Goal: Check status

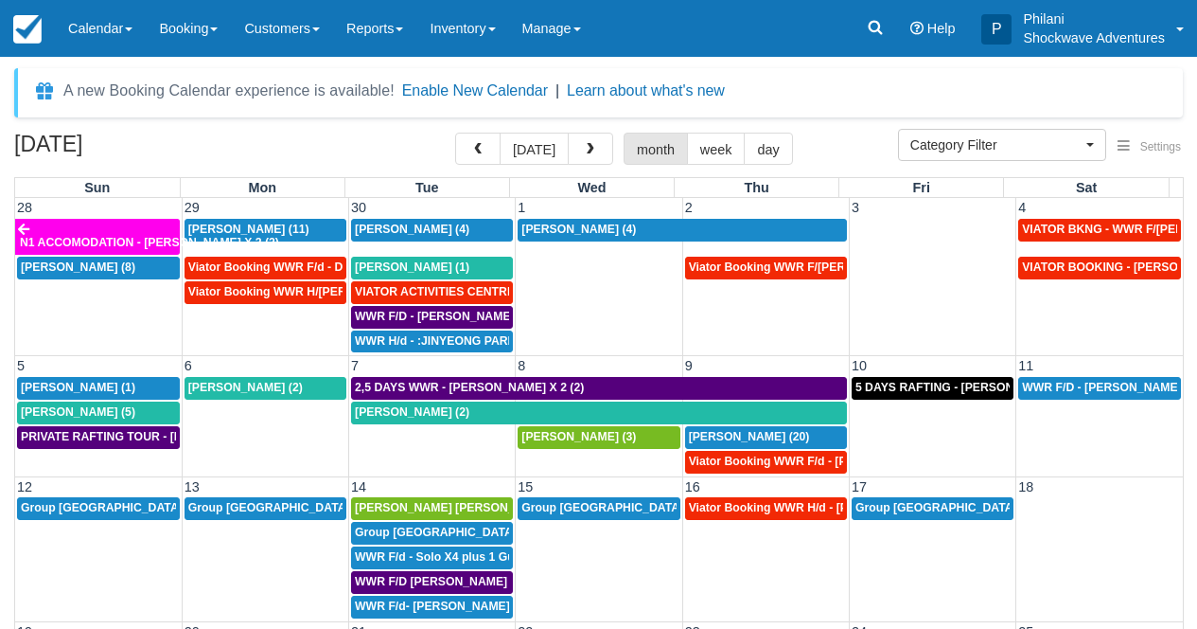
select select
click at [485, 147] on span "button" at bounding box center [477, 149] width 13 height 13
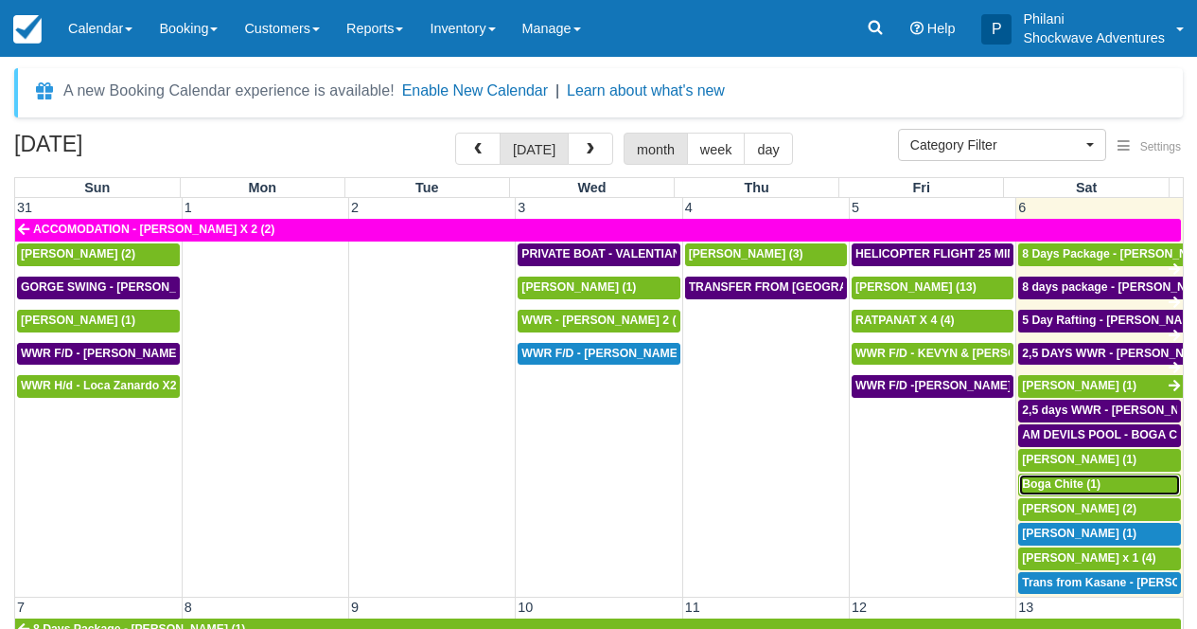
click at [1084, 484] on span "Boga Chite (1)" at bounding box center [1061, 483] width 79 height 13
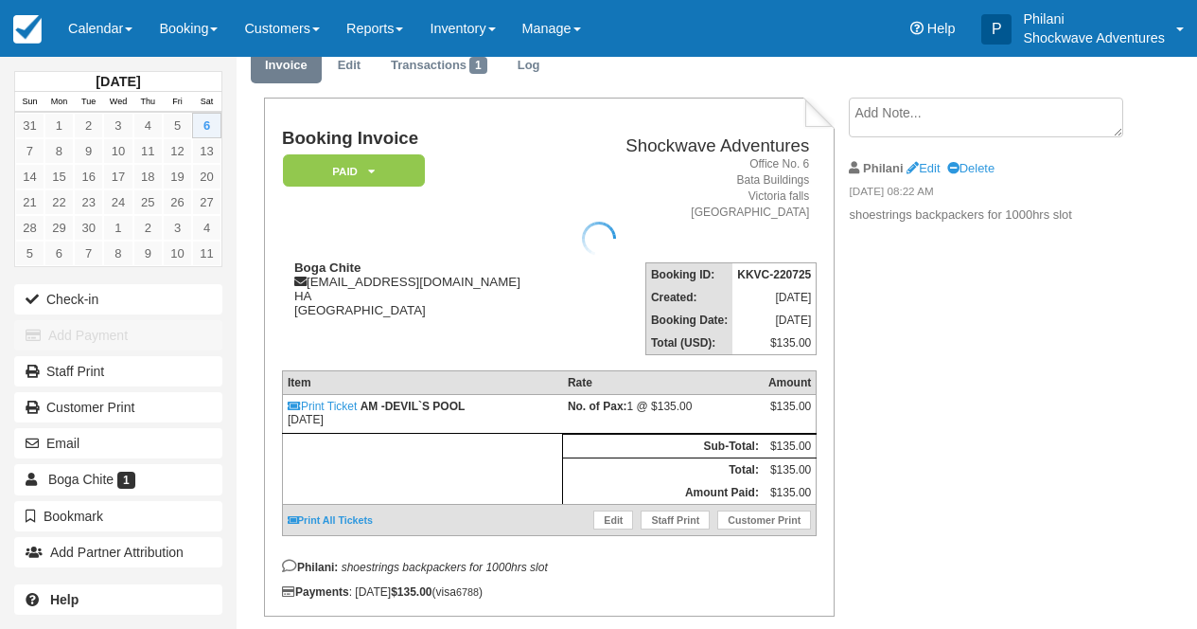
scroll to position [76, 0]
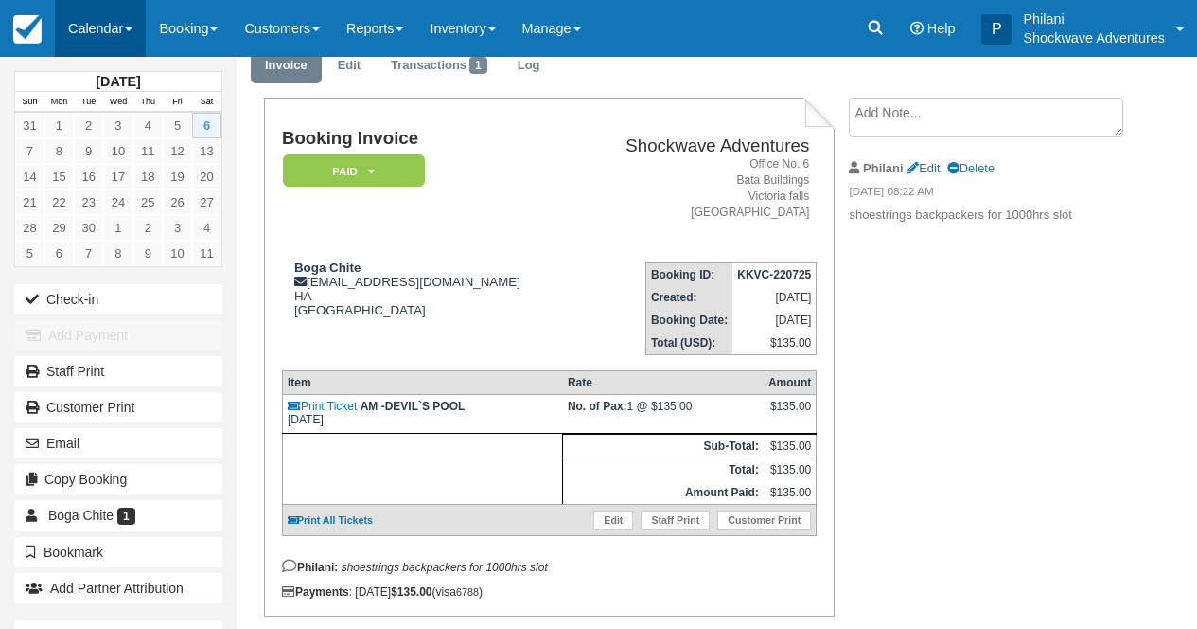
click at [127, 28] on link "Calendar" at bounding box center [100, 28] width 91 height 57
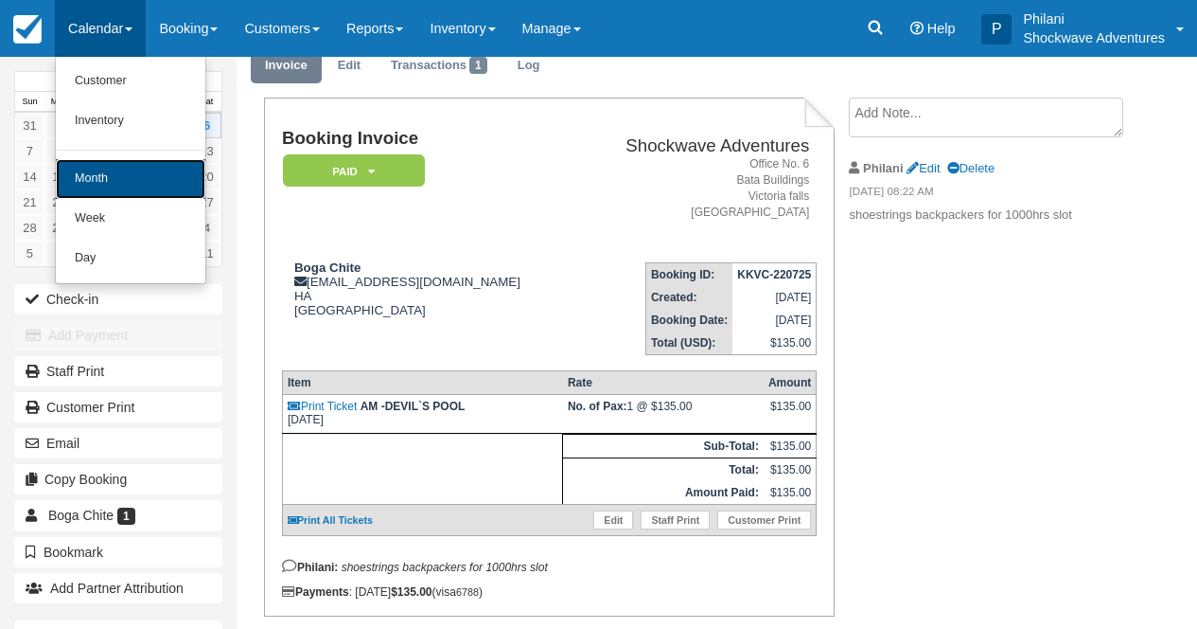
click at [166, 172] on link "Month" at bounding box center [131, 179] width 150 height 40
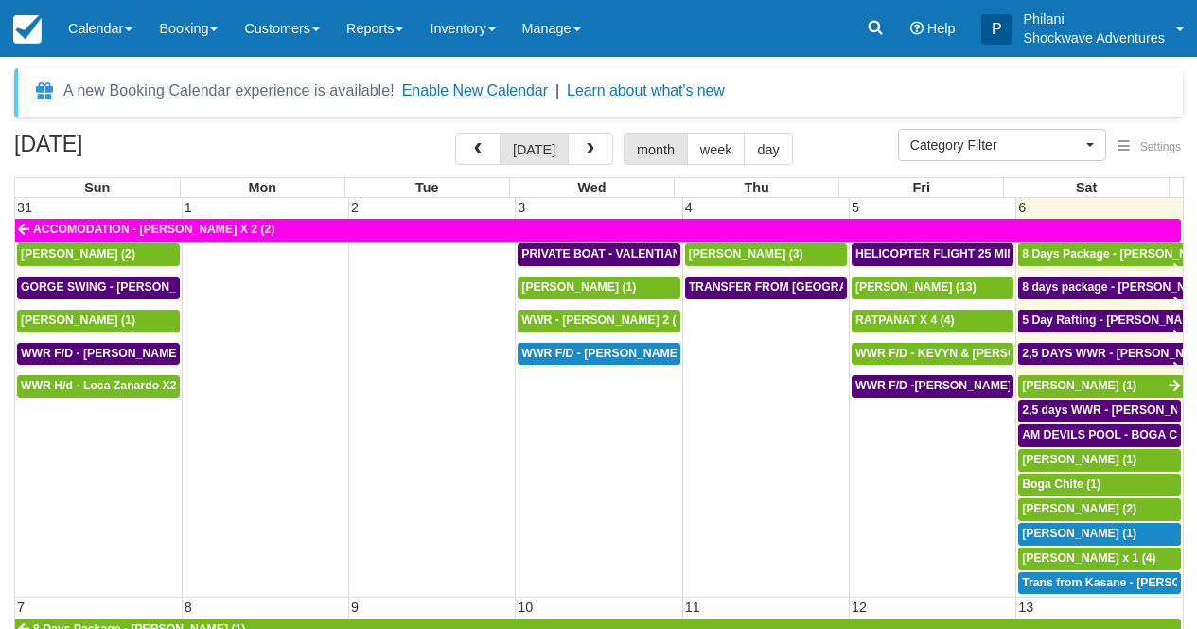
select select
click at [643, 292] on div "Valentina Zenobi (1)" at bounding box center [599, 287] width 154 height 15
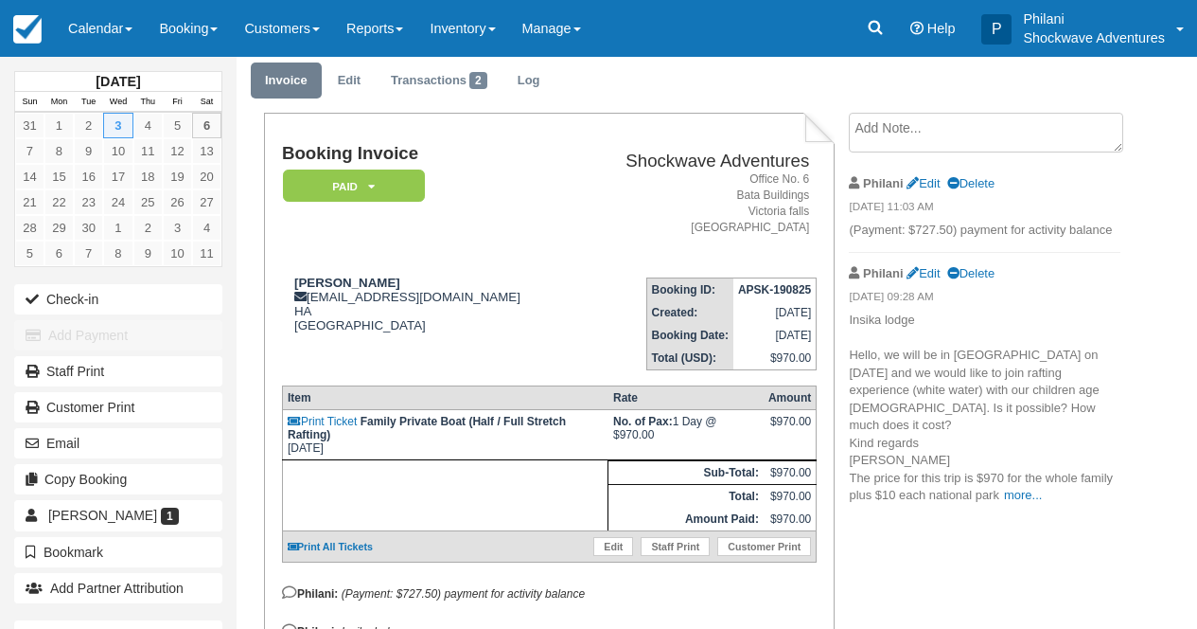
scroll to position [61, 0]
